Goal: Transaction & Acquisition: Book appointment/travel/reservation

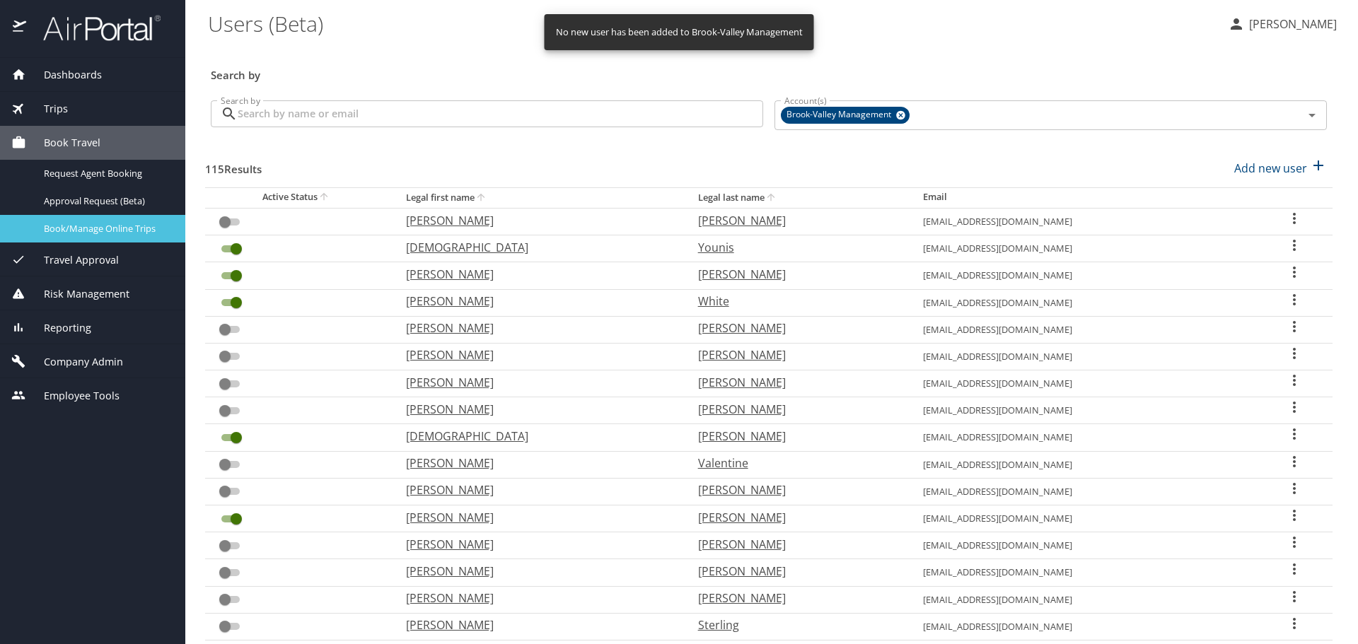
click at [112, 233] on span "Book/Manage Online Trips" at bounding box center [106, 228] width 124 height 13
